Goal: Transaction & Acquisition: Purchase product/service

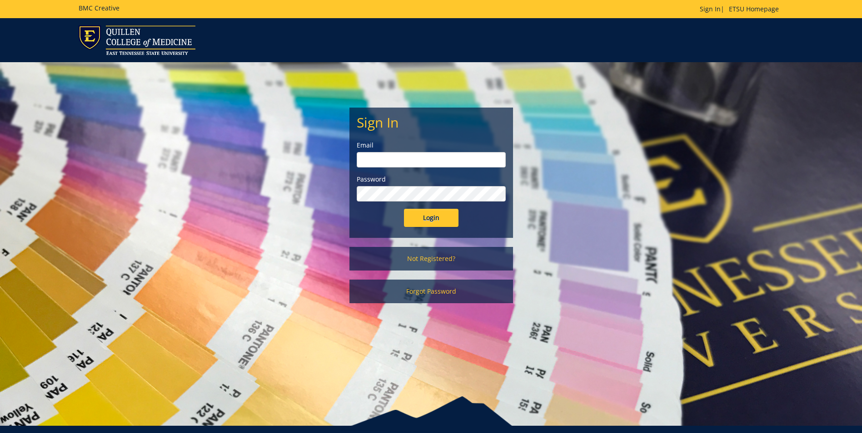
type input "baileyd@etsu.edu"
click at [437, 212] on input "Login" at bounding box center [431, 218] width 55 height 18
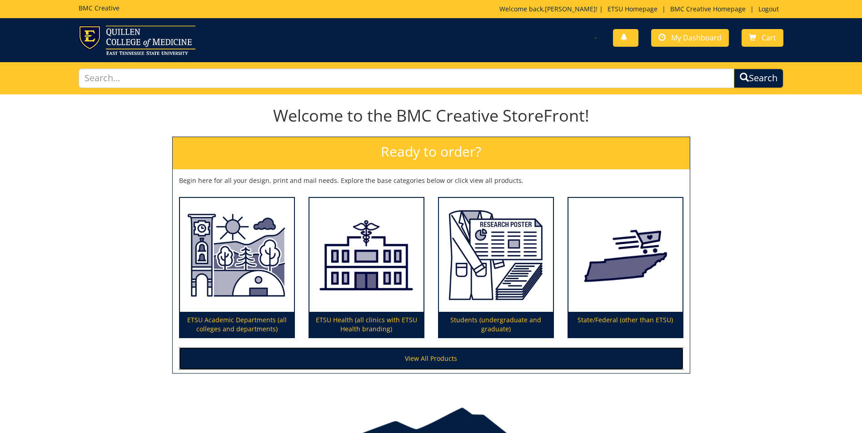
click at [450, 361] on link "View All Products" at bounding box center [431, 358] width 504 height 23
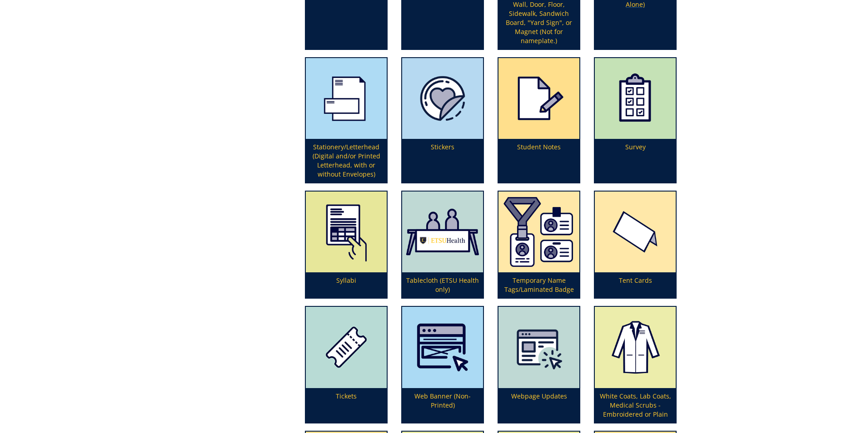
scroll to position [2394, 0]
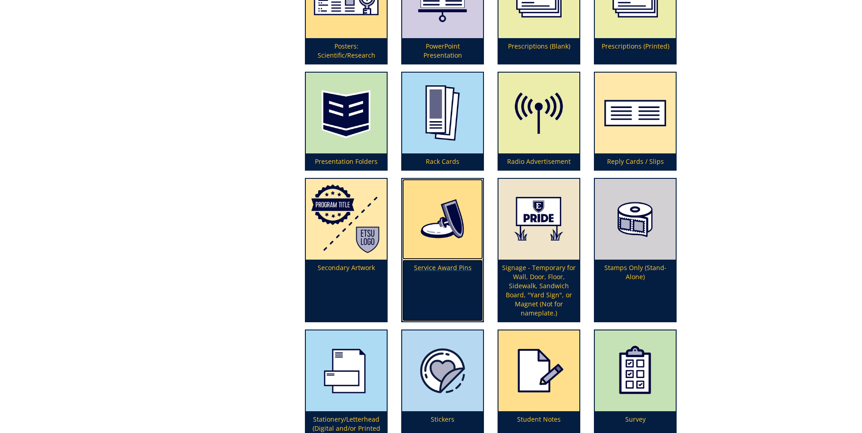
click at [426, 271] on p "Service Award Pins" at bounding box center [442, 291] width 81 height 62
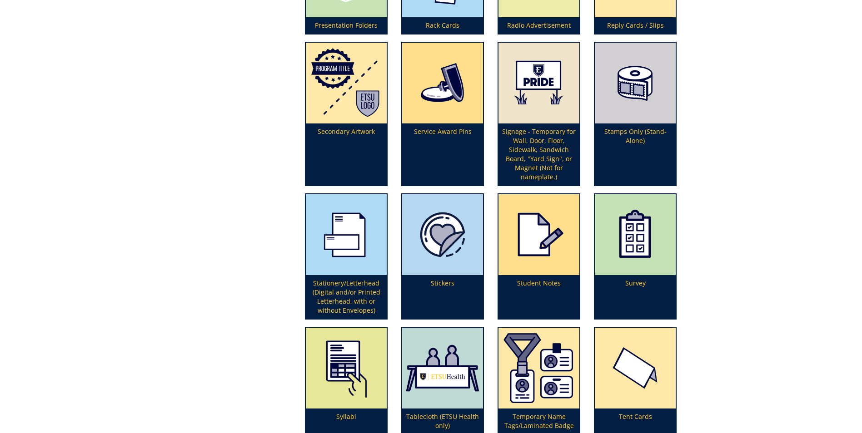
scroll to position [2622, 0]
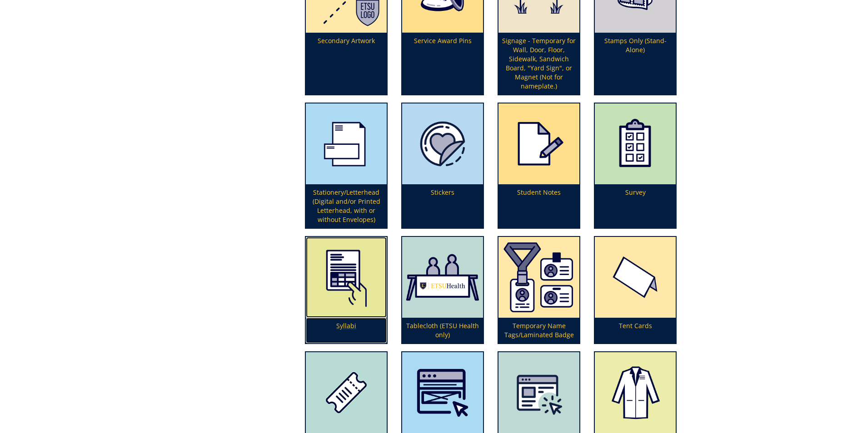
click at [341, 322] on p "Syllabi" at bounding box center [346, 330] width 81 height 25
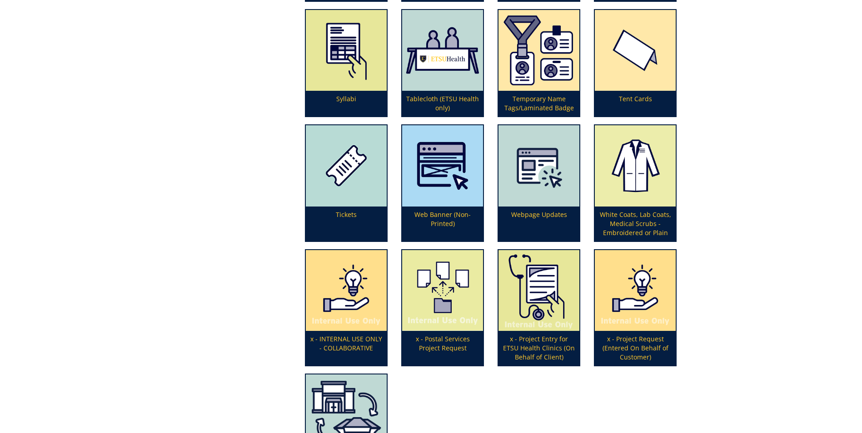
scroll to position [2985, 0]
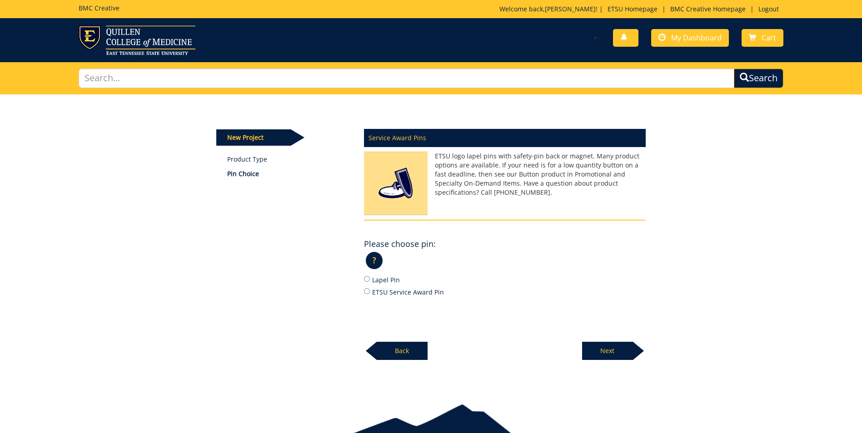
scroll to position [44, 0]
